Goal: Information Seeking & Learning: Learn about a topic

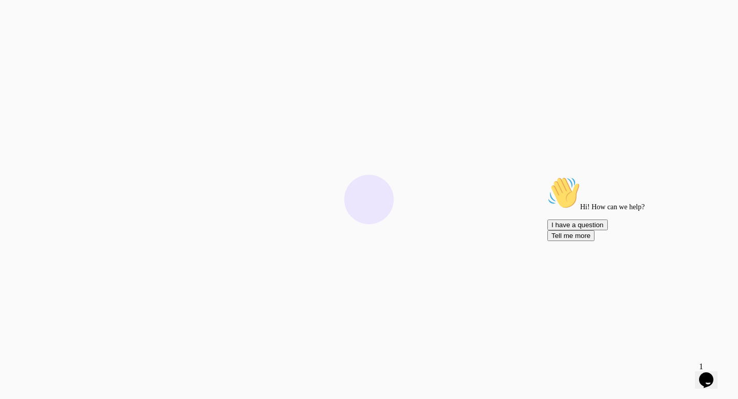
click at [548, 176] on icon "Chat attention grabber" at bounding box center [548, 176] width 0 height 0
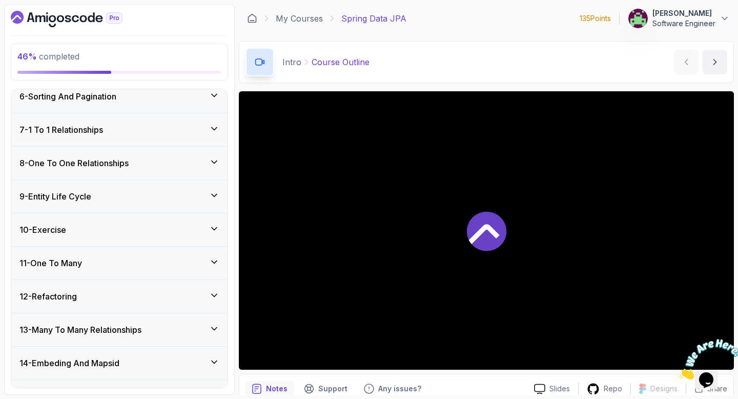
scroll to position [358, 0]
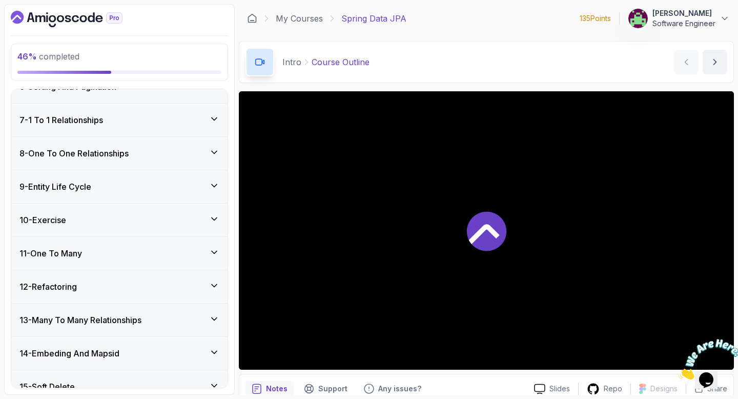
click at [103, 213] on div "10 - Exercise" at bounding box center [119, 220] width 216 height 33
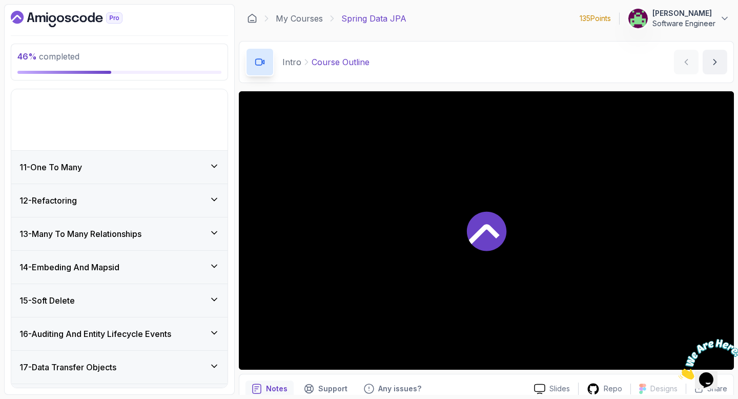
scroll to position [186, 0]
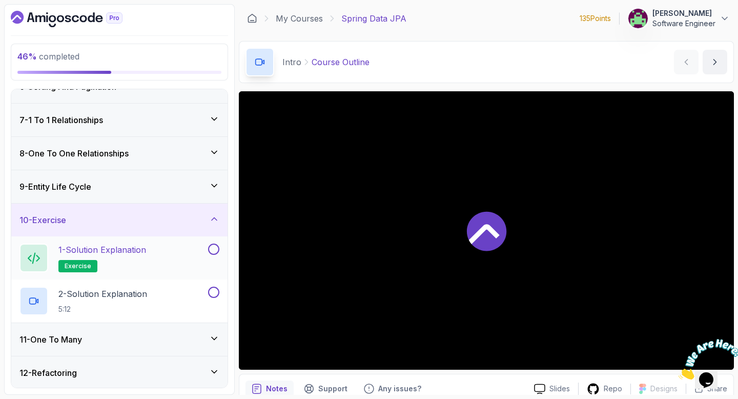
click at [136, 257] on h2 "1 - Solution Explanation exercise" at bounding box center [102, 258] width 88 height 29
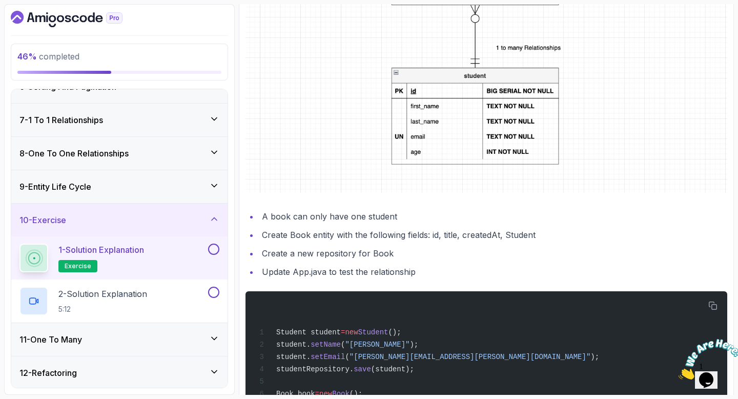
scroll to position [431, 0]
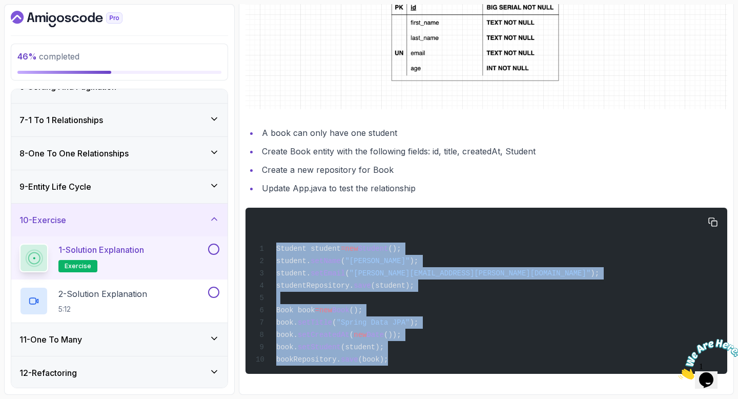
drag, startPoint x: 392, startPoint y: 360, endPoint x: 274, endPoint y: 249, distance: 162.1
click at [274, 249] on div "Student student = new Student (); student. setName ( "[PERSON_NAME]" ); student…" at bounding box center [487, 291] width 466 height 154
copy code "Student student = new Student (); student. setName ( "[PERSON_NAME]" ); student…"
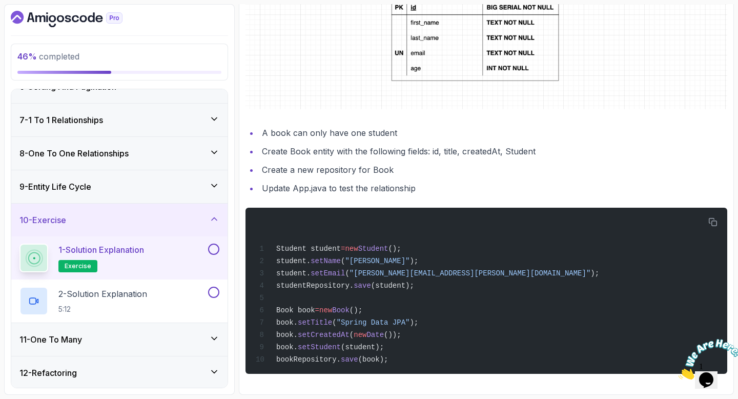
click at [422, 181] on li "Update App.java to test the relationship" at bounding box center [493, 188] width 469 height 14
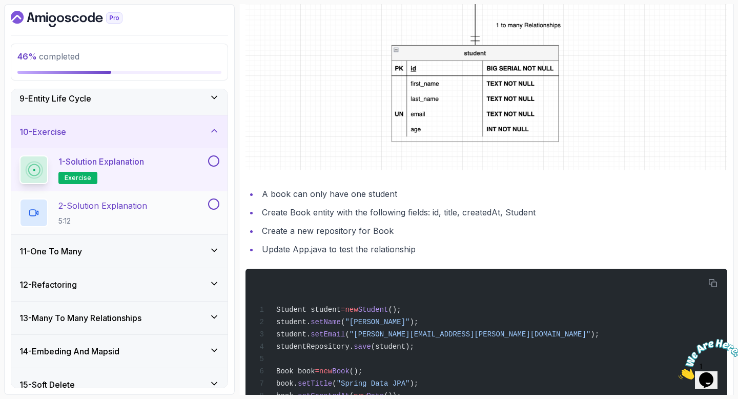
scroll to position [275, 0]
click at [127, 210] on p "2 - Solution Explanation" at bounding box center [102, 204] width 89 height 12
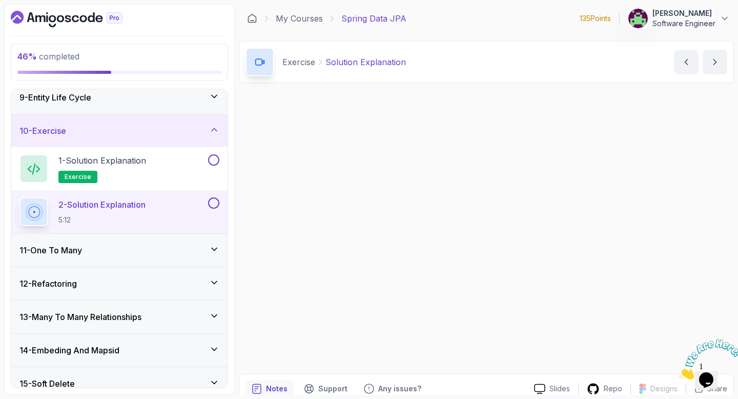
click at [110, 244] on div "11 - One To Many" at bounding box center [119, 250] width 216 height 33
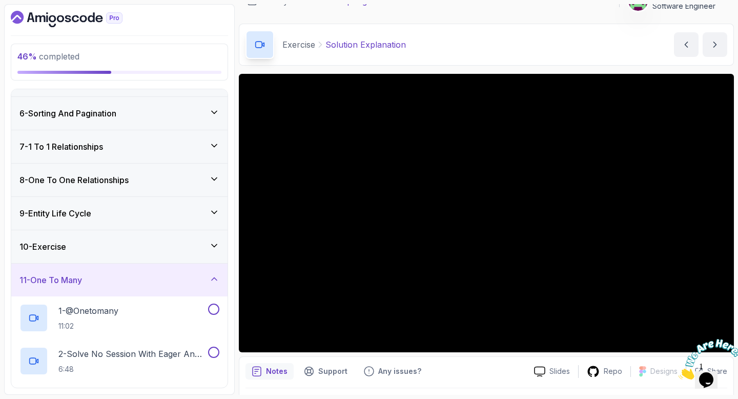
scroll to position [22, 0]
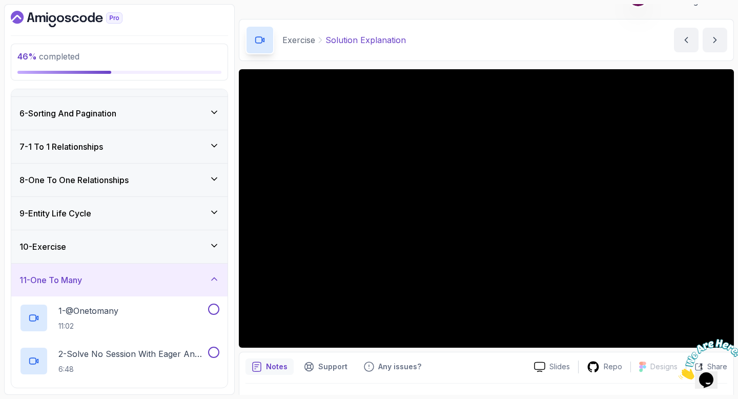
click at [693, 339] on div at bounding box center [706, 359] width 55 height 41
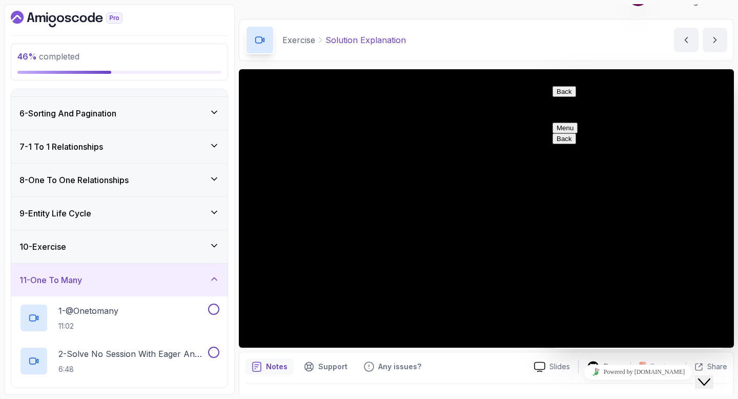
click at [556, 100] on div "Back Customer Support Menu" at bounding box center [638, 109] width 171 height 47
click at [559, 97] on button "Back" at bounding box center [565, 91] width 24 height 11
click at [711, 376] on icon "Close Chat This icon closes the chat window." at bounding box center [704, 382] width 12 height 12
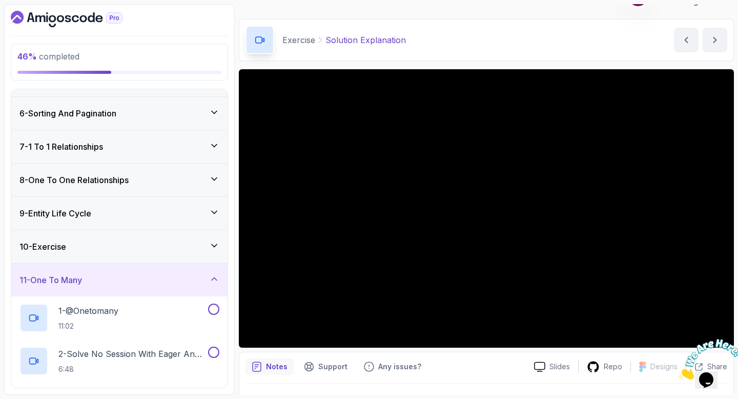
click at [693, 339] on div at bounding box center [706, 359] width 55 height 41
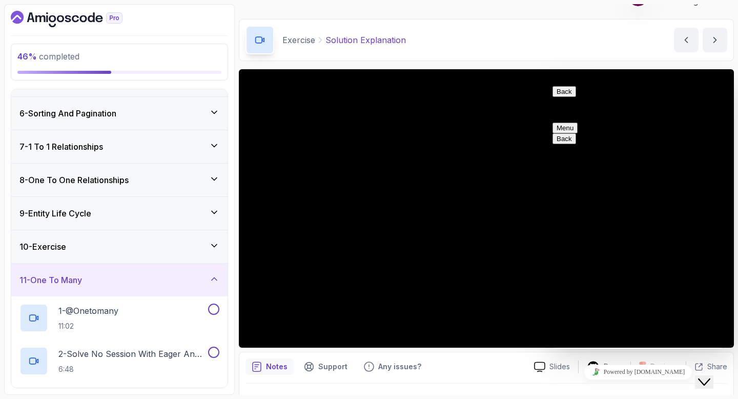
click at [709, 376] on icon "Close Chat This icon closes the chat window." at bounding box center [704, 382] width 12 height 12
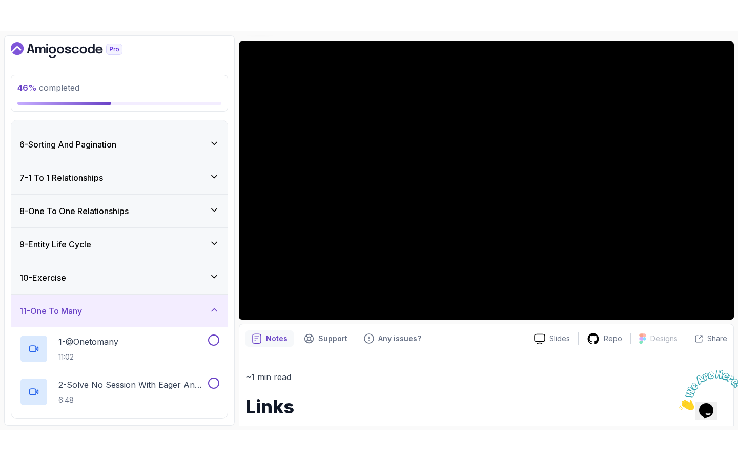
scroll to position [91, 0]
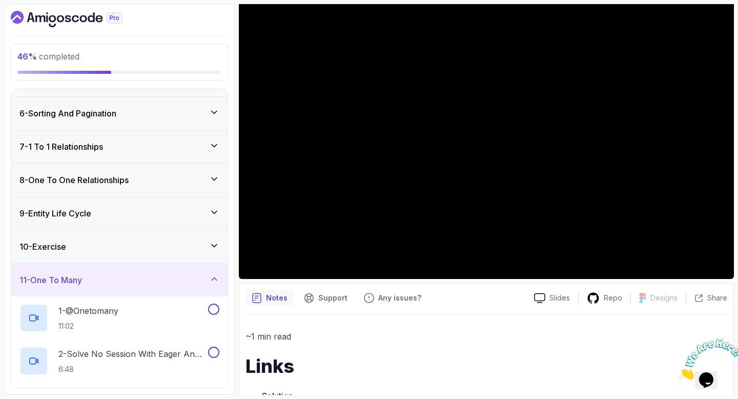
click at [424, 327] on div "~1 min read Links Solution" at bounding box center [487, 368] width 482 height 107
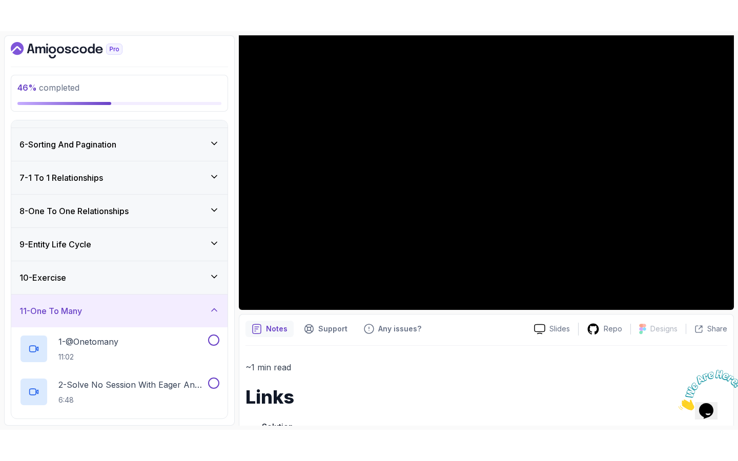
scroll to position [62, 0]
